Goal: Task Accomplishment & Management: Use online tool/utility

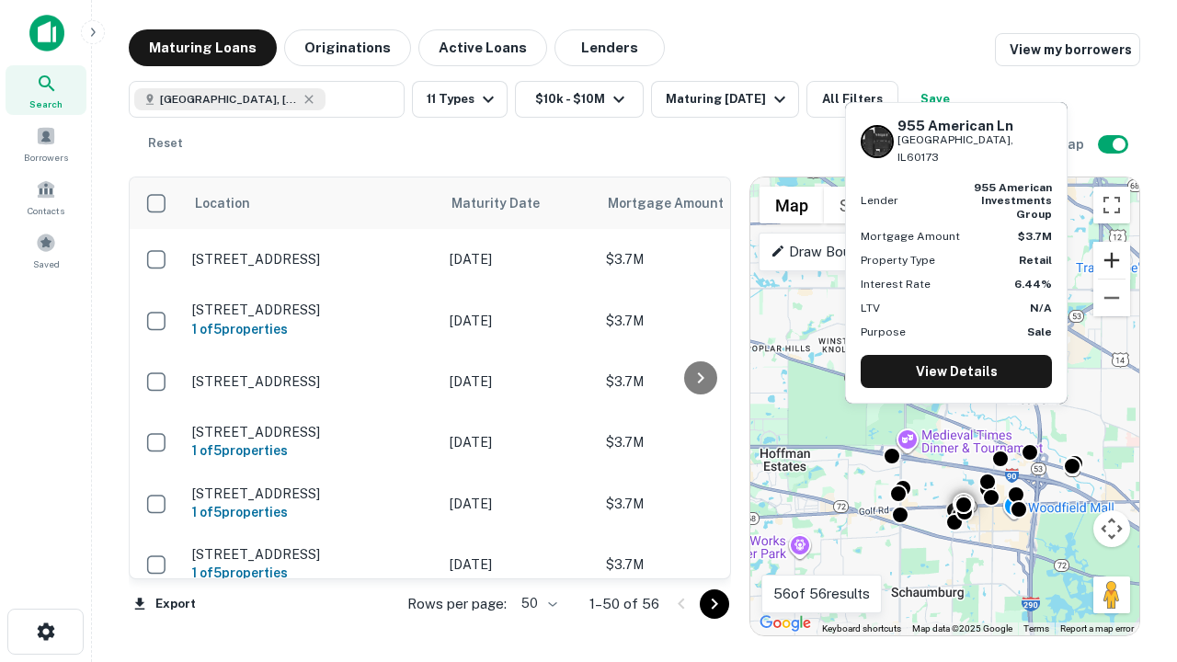
click at [1112, 260] on button "Zoom in" at bounding box center [1111, 260] width 37 height 37
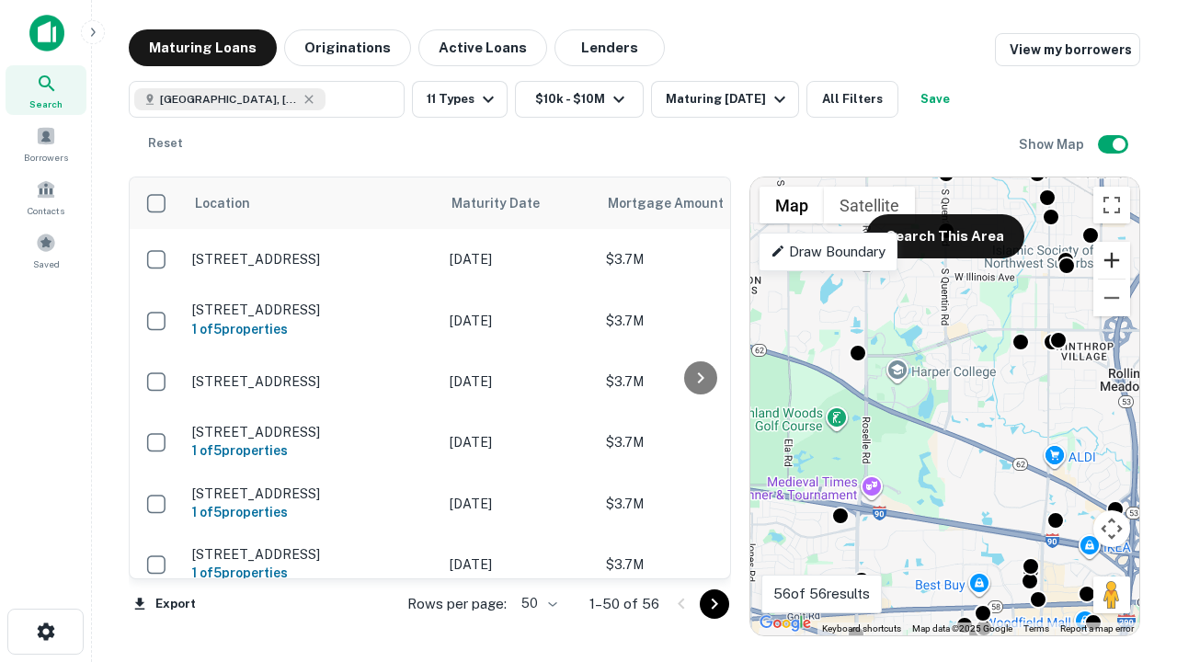
click at [1112, 260] on button "Zoom in" at bounding box center [1111, 260] width 37 height 37
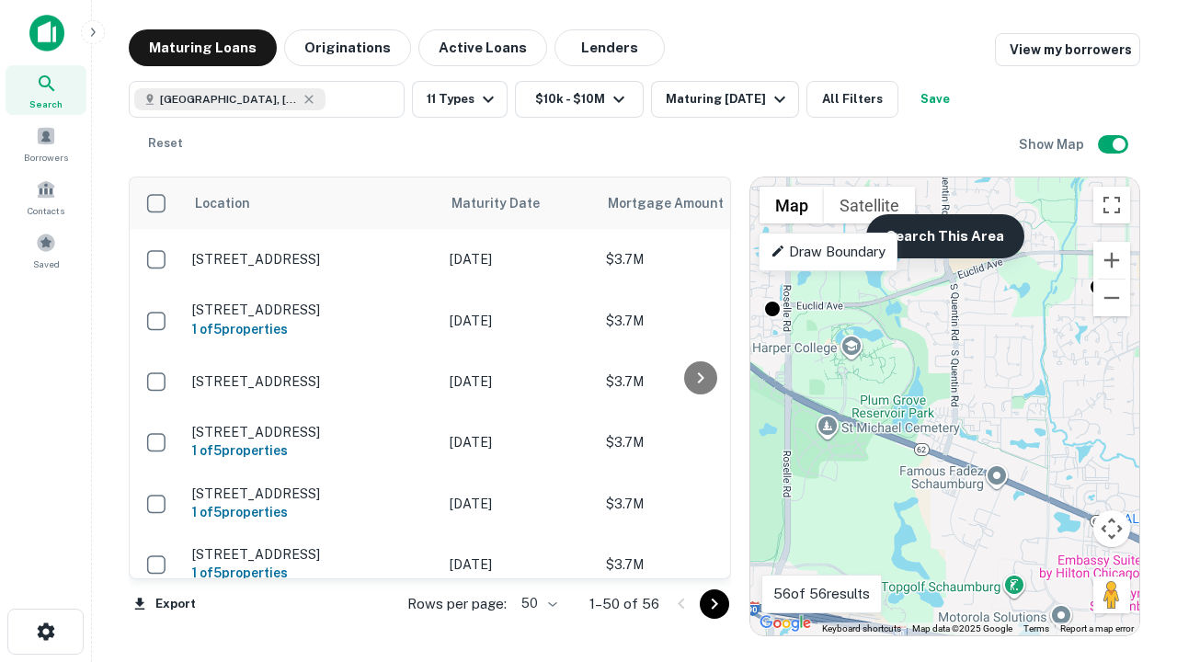
click at [944, 236] on button "Search This Area" at bounding box center [945, 236] width 158 height 44
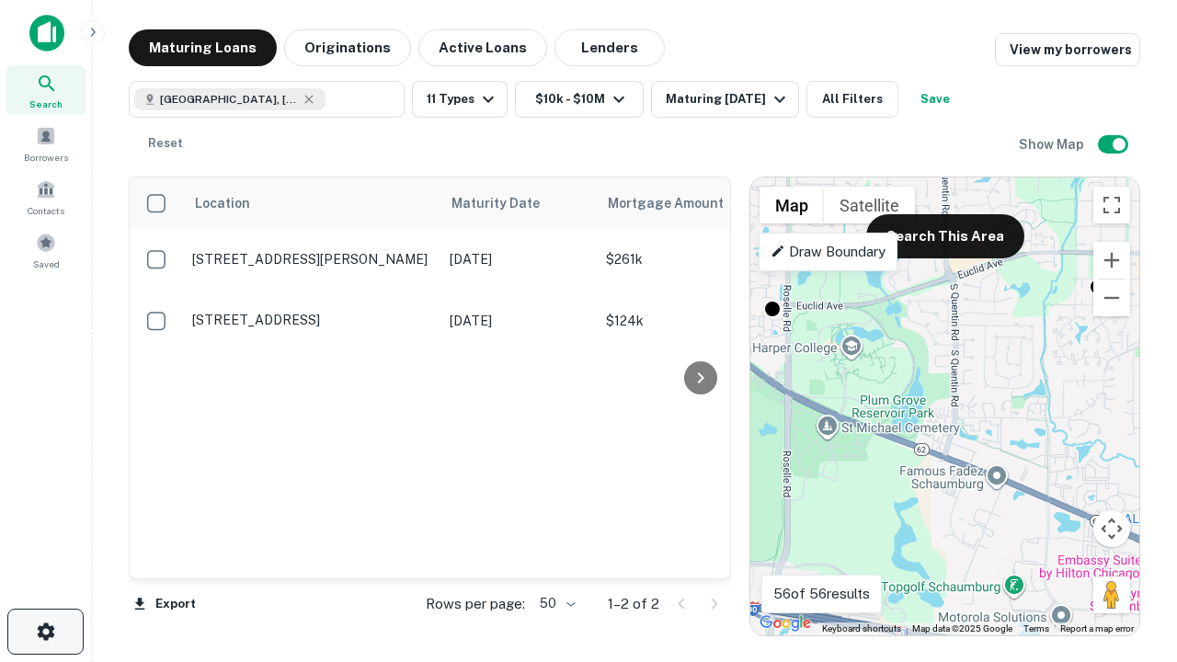
click at [45, 632] on icon "button" at bounding box center [46, 632] width 22 height 22
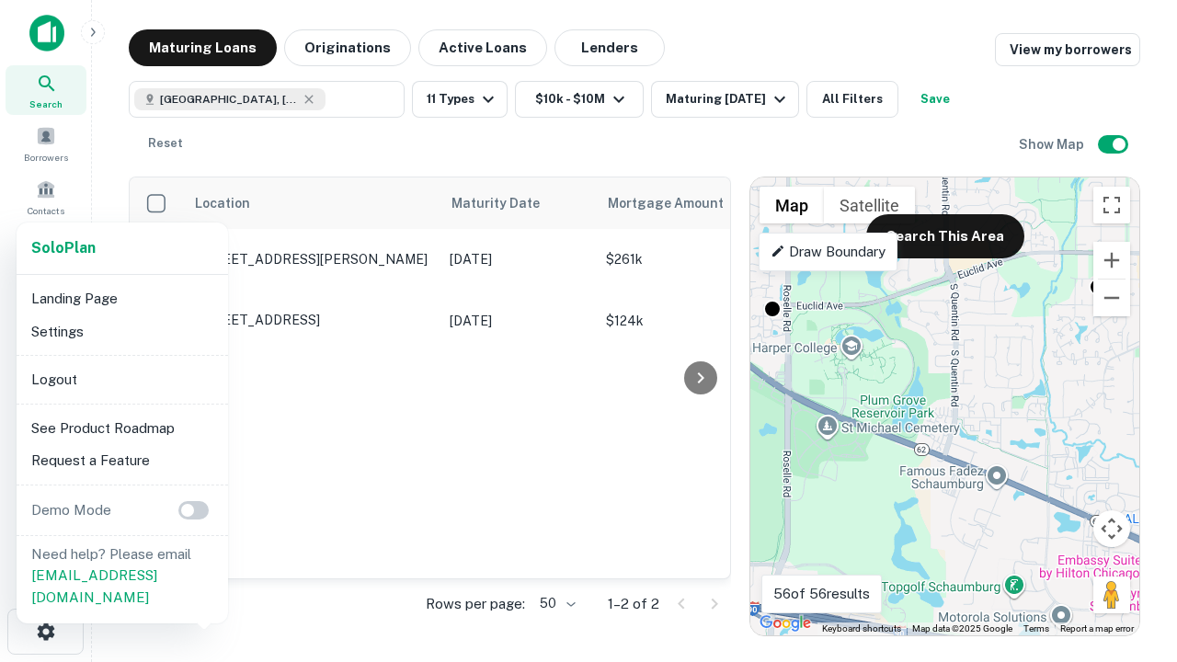
click at [121, 379] on li "Logout" at bounding box center [122, 379] width 197 height 33
